Goal: Use online tool/utility: Utilize a website feature to perform a specific function

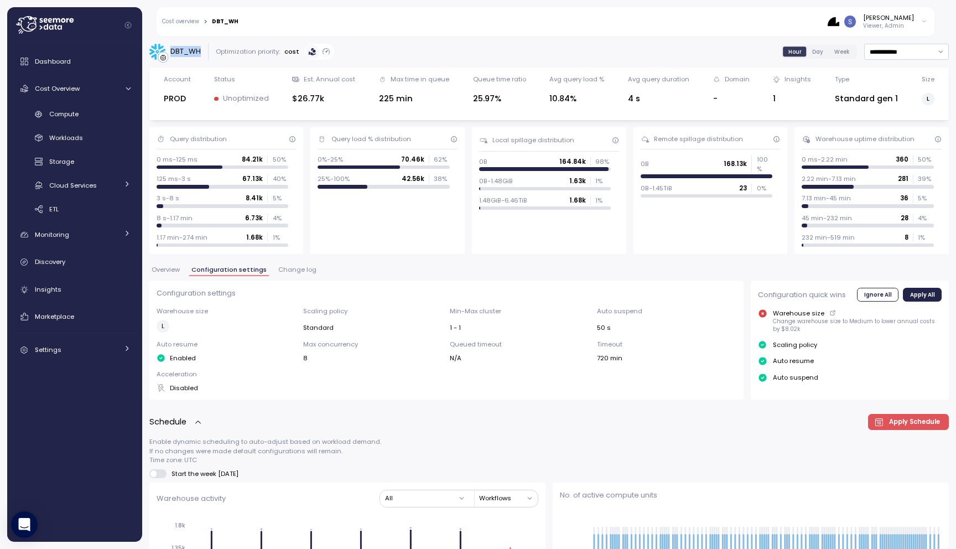
scroll to position [413, 0]
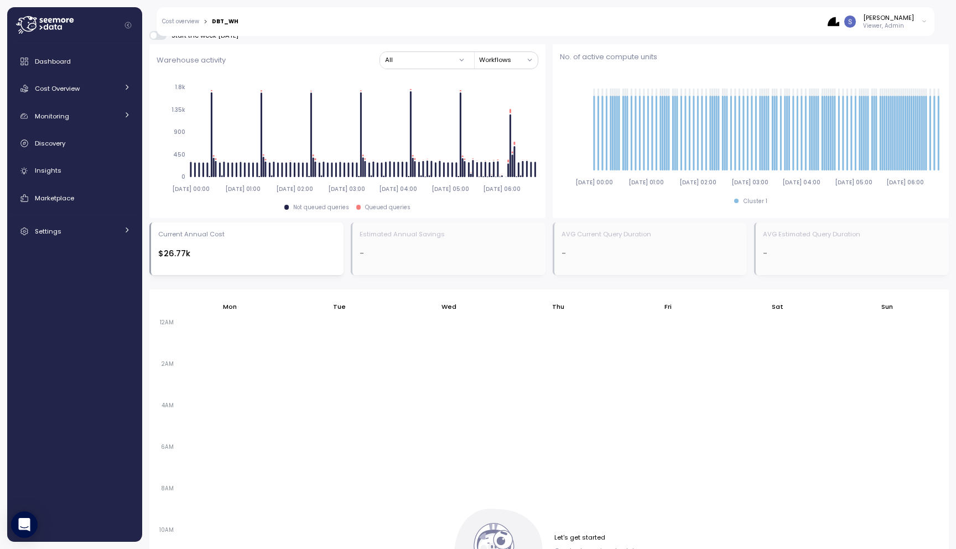
scroll to position [681, 0]
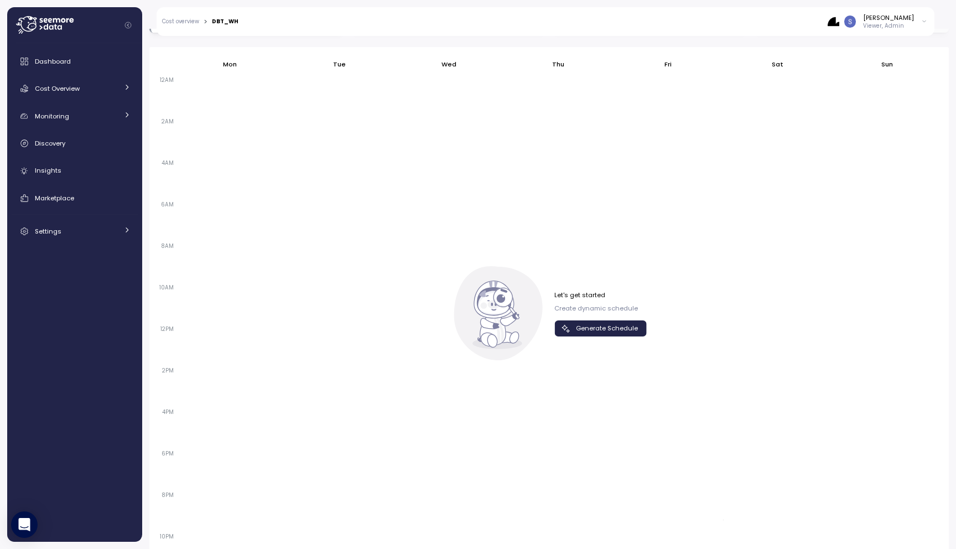
click at [632, 325] on span "Generate Schedule" at bounding box center [607, 328] width 62 height 15
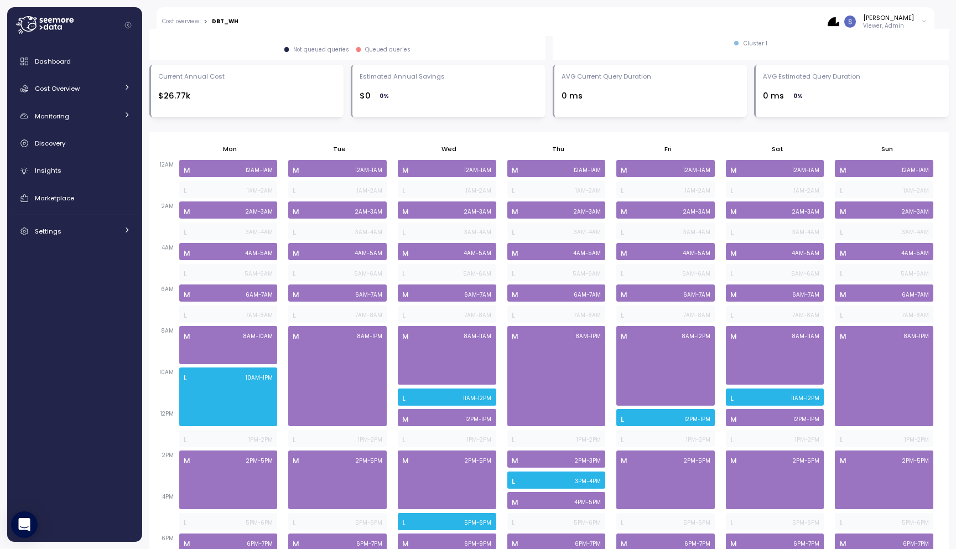
scroll to position [667, 0]
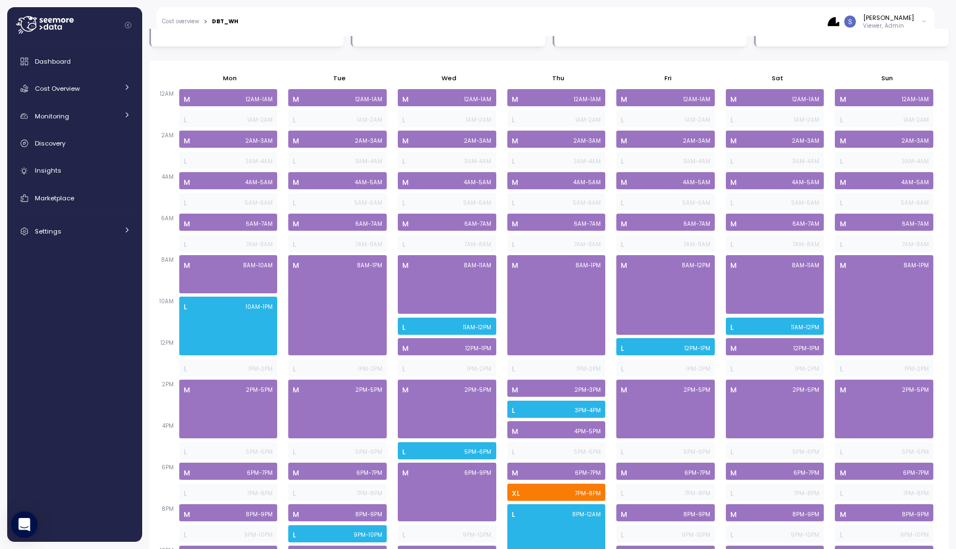
click at [47, 26] on icon at bounding box center [46, 27] width 4 height 6
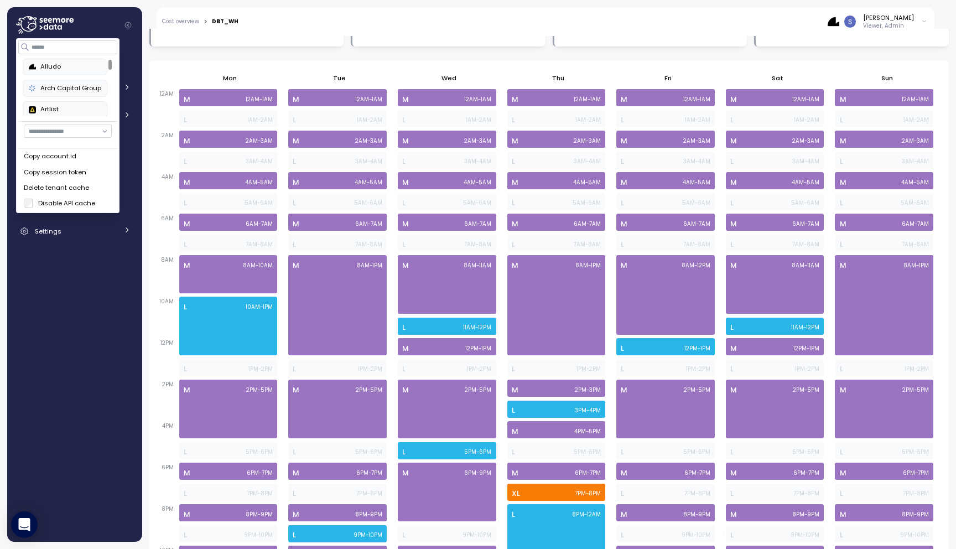
click at [74, 188] on div "Delete tenant cache" at bounding box center [68, 188] width 88 height 10
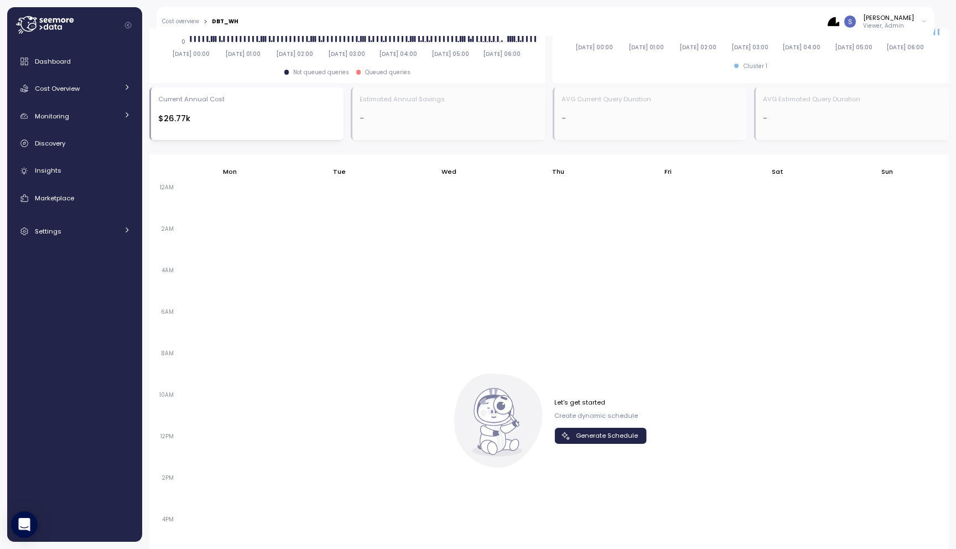
scroll to position [605, 0]
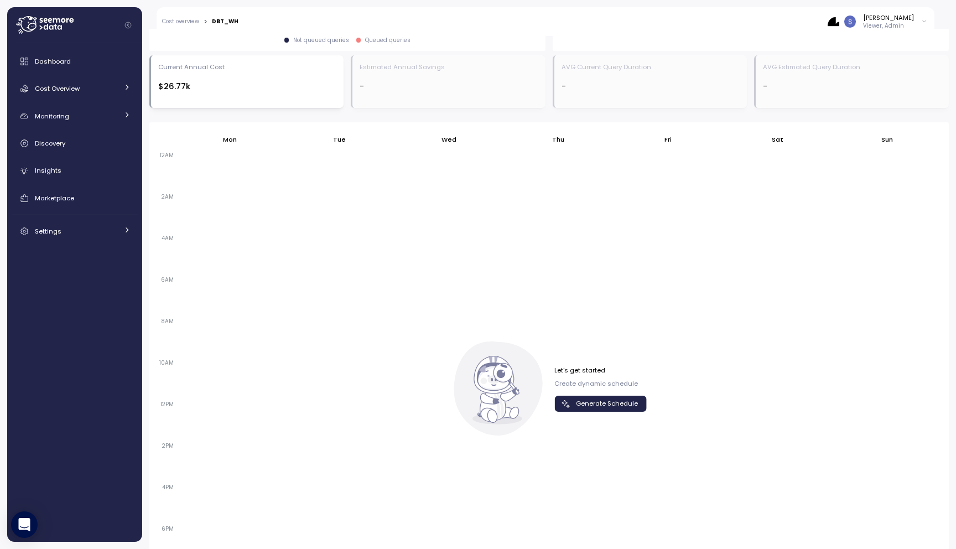
click at [569, 408] on icon "button" at bounding box center [566, 403] width 11 height 11
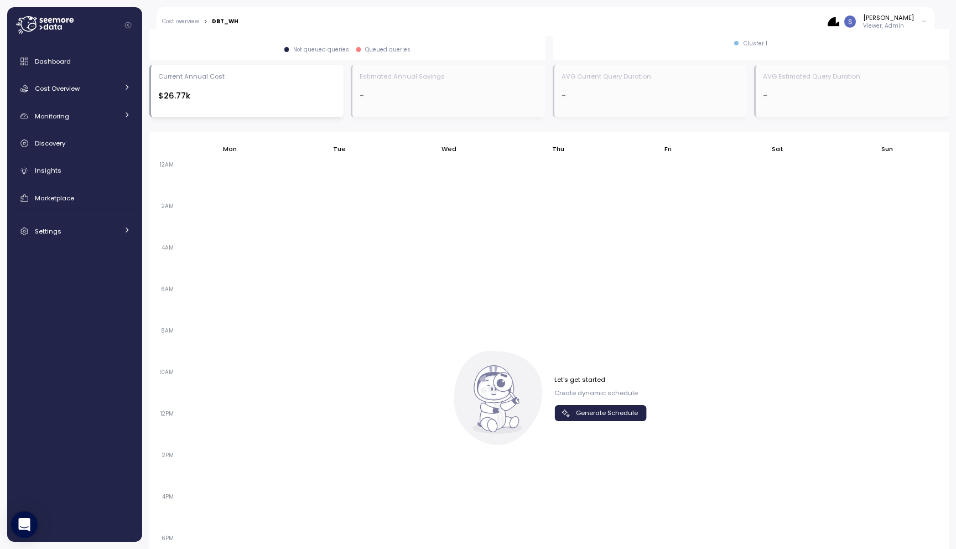
scroll to position [655, 0]
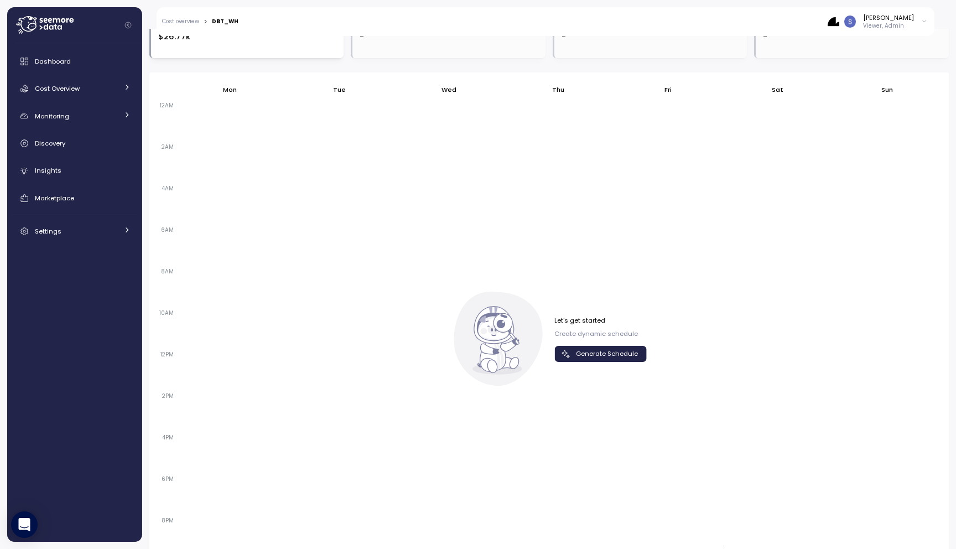
click at [580, 351] on span "Generate Schedule" at bounding box center [607, 353] width 62 height 15
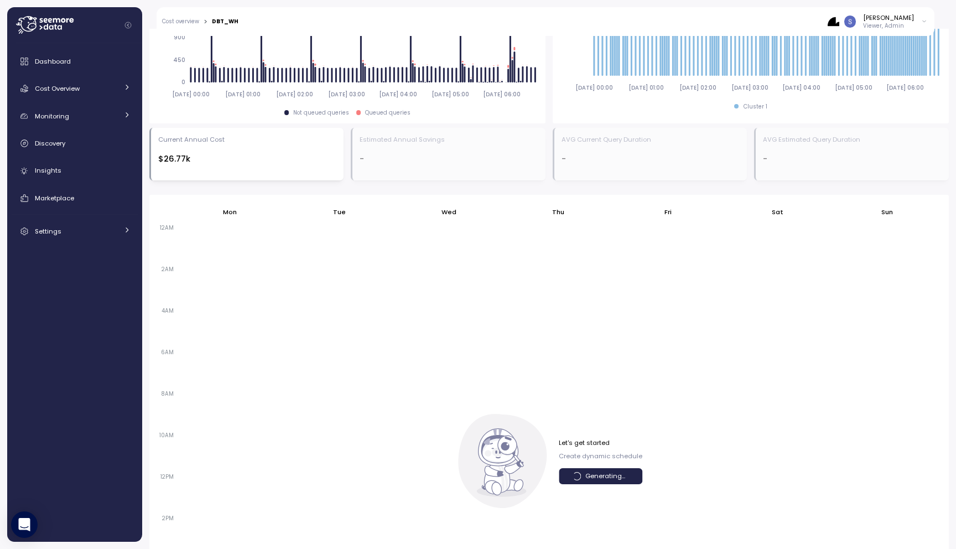
scroll to position [517, 0]
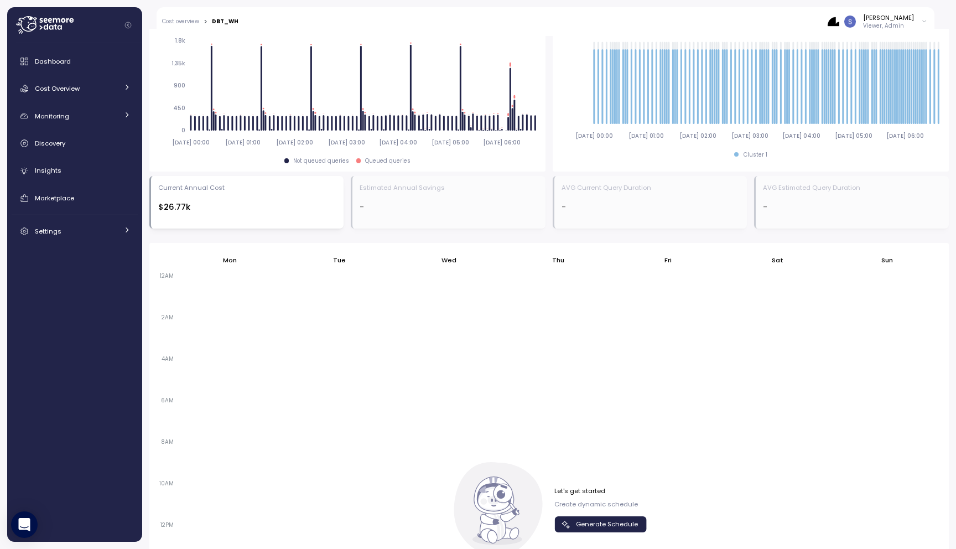
scroll to position [718, 0]
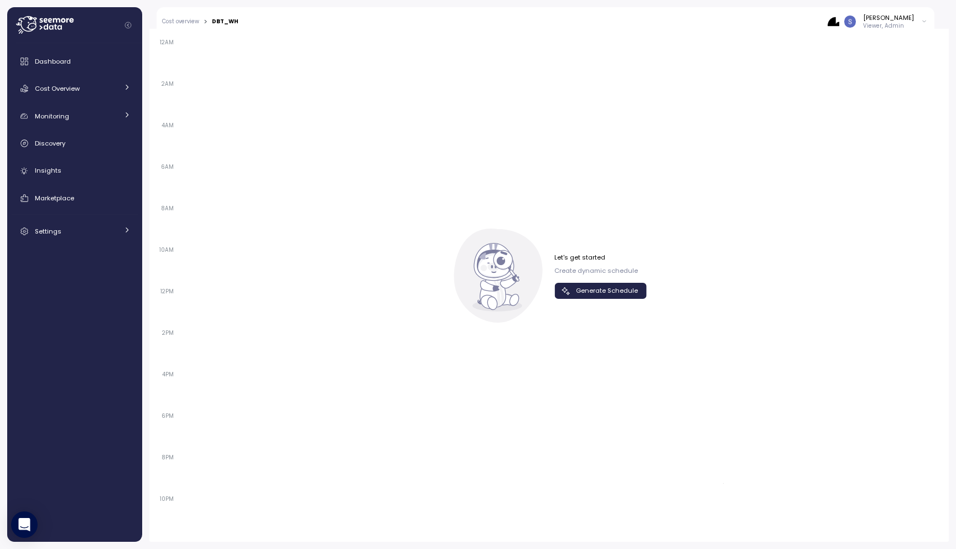
click at [599, 298] on span "Generate Schedule" at bounding box center [607, 290] width 62 height 15
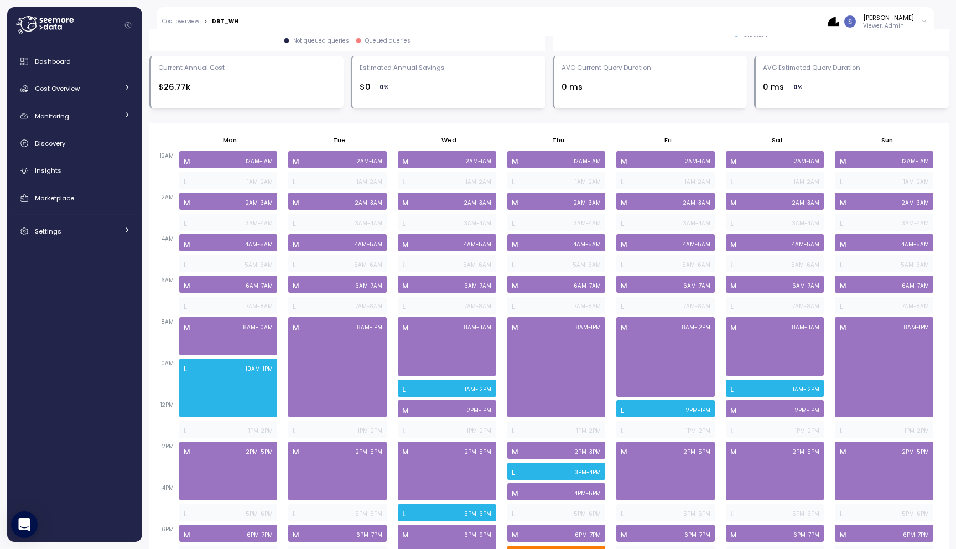
scroll to position [569, 0]
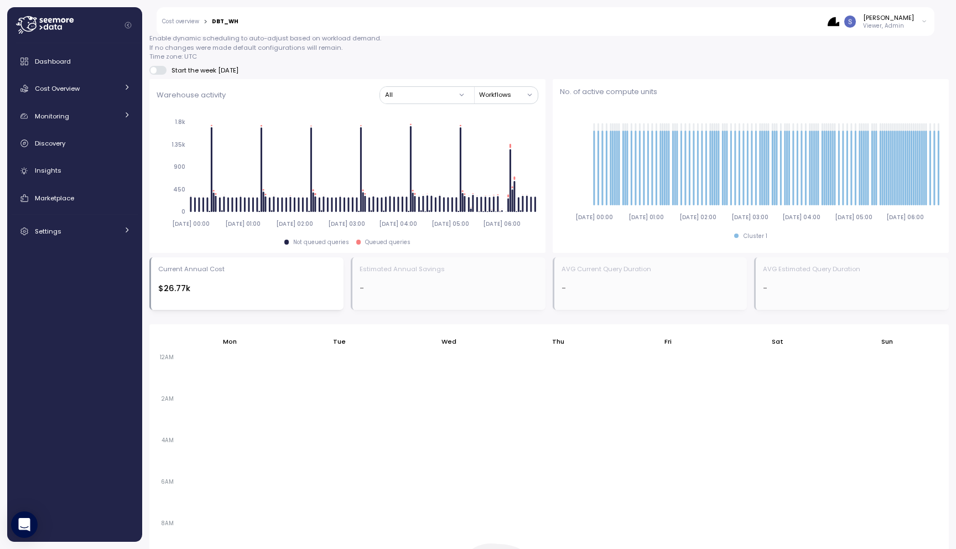
scroll to position [527, 0]
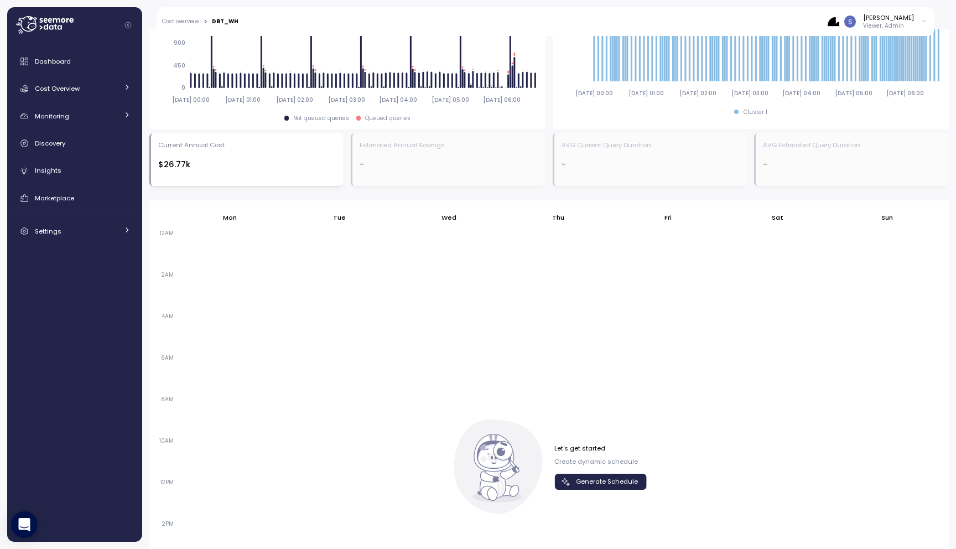
click at [610, 485] on span "Generate Schedule" at bounding box center [607, 481] width 62 height 15
